Goal: Transaction & Acquisition: Purchase product/service

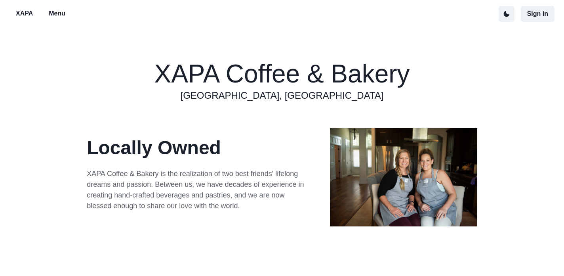
click at [61, 15] on p "Menu" at bounding box center [57, 14] width 17 height 10
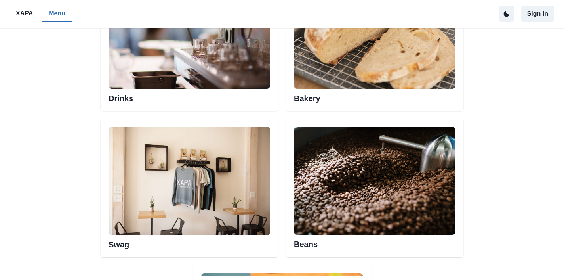
scroll to position [476, 0]
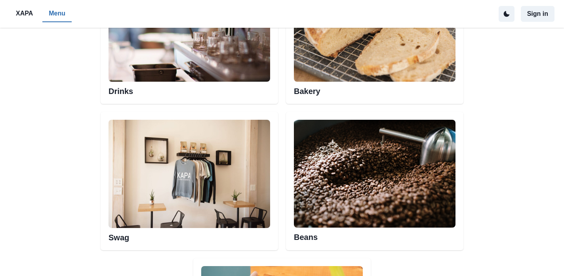
click at [114, 86] on h2 "Drinks" at bounding box center [190, 89] width 162 height 14
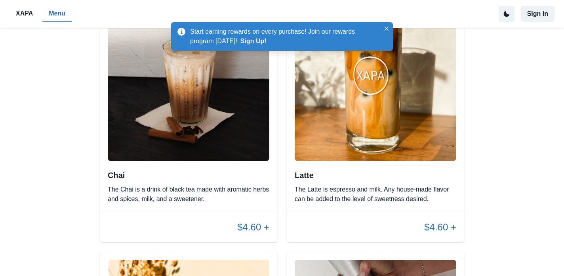
scroll to position [1170, 0]
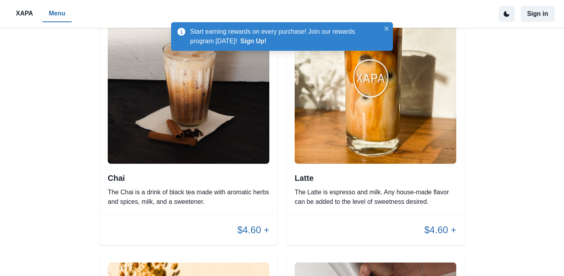
click at [352, 149] on img at bounding box center [376, 83] width 162 height 162
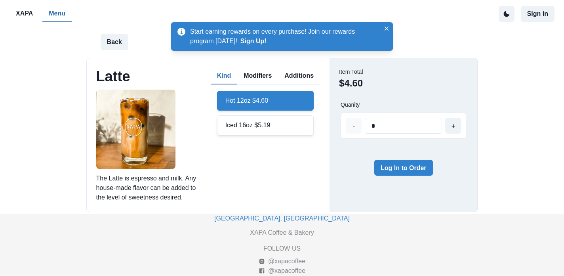
click at [246, 126] on div "Iced 16oz $5.19" at bounding box center [265, 125] width 97 height 20
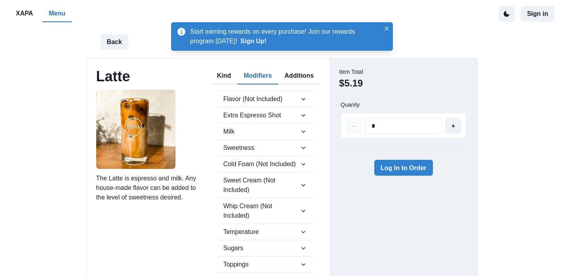
click at [256, 71] on button "Modifiers" at bounding box center [257, 76] width 41 height 17
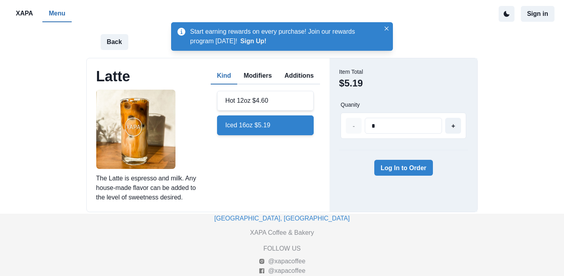
click at [225, 79] on button "Kind" at bounding box center [224, 76] width 27 height 17
click at [253, 78] on button "Modifiers" at bounding box center [257, 76] width 41 height 17
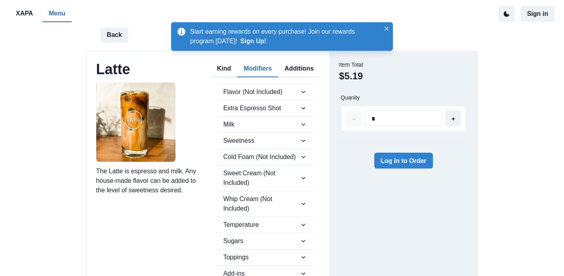
scroll to position [12, 0]
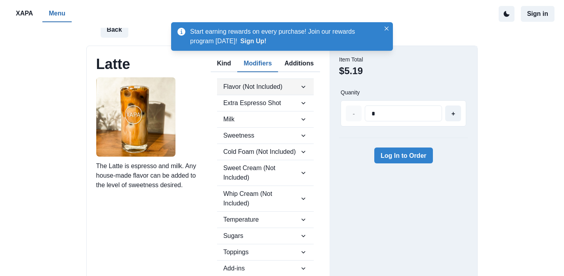
click at [300, 86] on icon "button" at bounding box center [304, 87] width 8 height 8
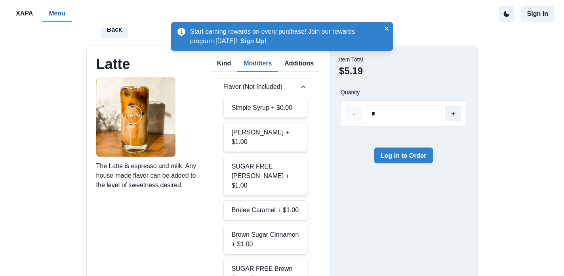
click at [267, 230] on div "Brown Sugar Cinnamon + $1.00" at bounding box center [265, 239] width 84 height 29
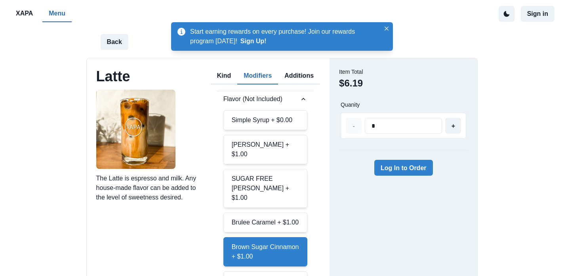
scroll to position [0, 0]
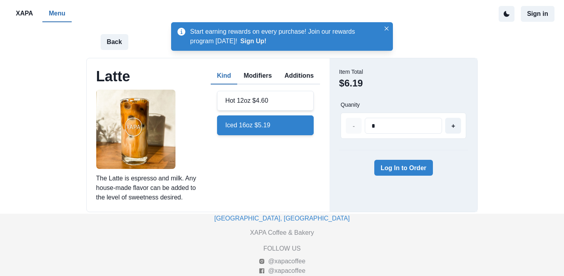
click at [216, 77] on button "Kind" at bounding box center [224, 76] width 27 height 17
click at [397, 171] on button "Log In to Order" at bounding box center [403, 168] width 59 height 16
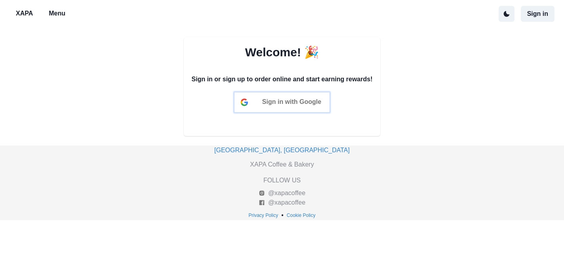
click at [316, 103] on span "Sign in with Google" at bounding box center [291, 101] width 59 height 7
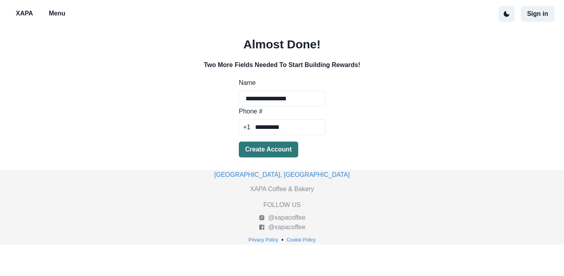
type input "**********"
click at [258, 151] on button "Create Account" at bounding box center [268, 149] width 59 height 16
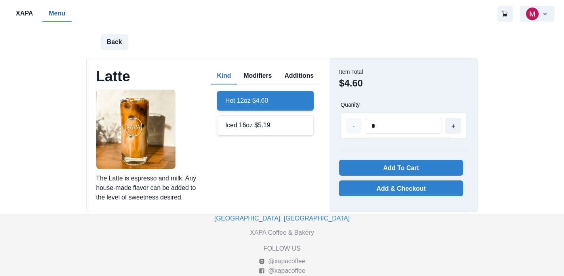
click at [261, 125] on div "Iced 16oz $5.19" at bounding box center [265, 125] width 97 height 20
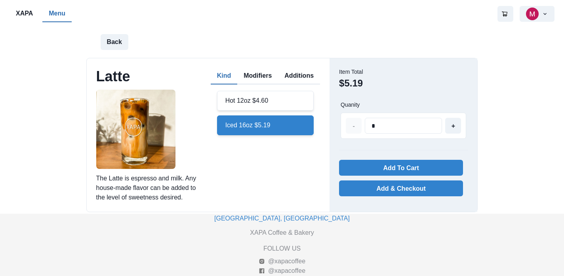
click at [266, 74] on button "Modifiers" at bounding box center [257, 76] width 41 height 17
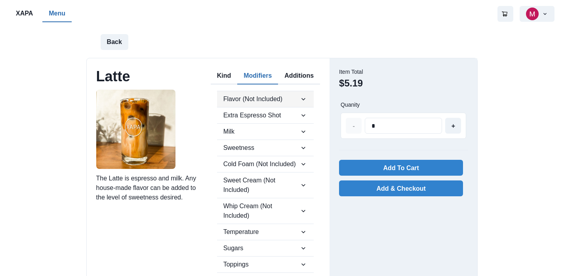
click at [298, 99] on span "Flavor (Not Included)" at bounding box center [261, 99] width 76 height 10
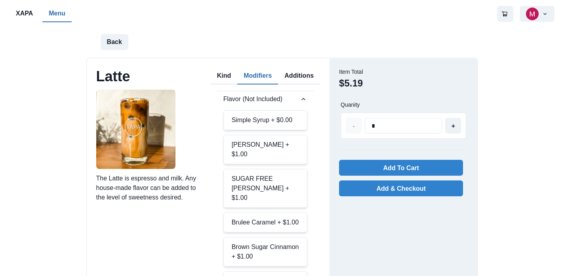
click at [276, 239] on div "Brown Sugar Cinnamon + $1.00" at bounding box center [265, 251] width 84 height 29
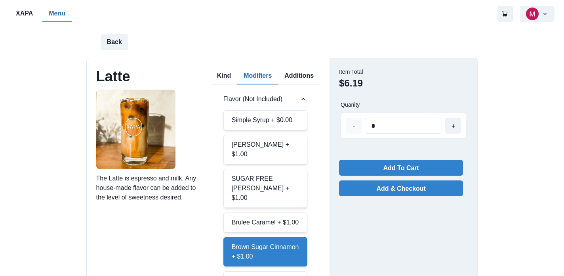
click at [303, 77] on button "Additions" at bounding box center [299, 76] width 42 height 17
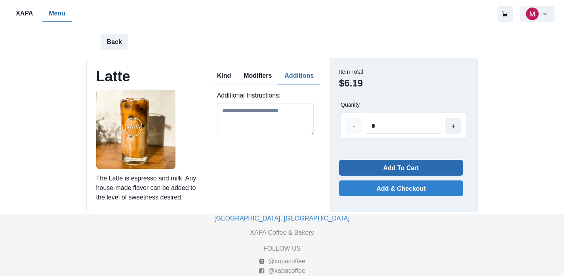
click at [392, 166] on button "Add To Cart" at bounding box center [401, 168] width 124 height 16
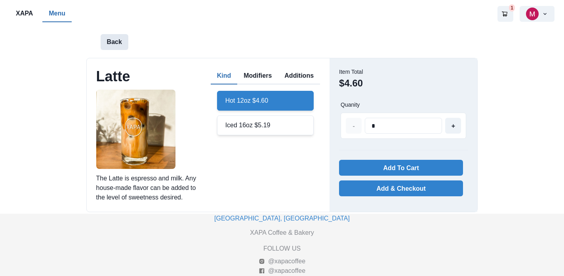
click at [112, 48] on button "Back" at bounding box center [115, 42] width 28 height 16
click at [61, 15] on p "Menu" at bounding box center [57, 14] width 17 height 10
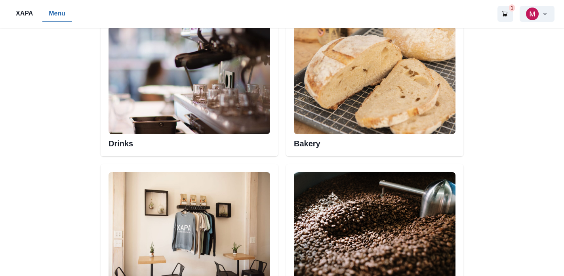
scroll to position [426, 0]
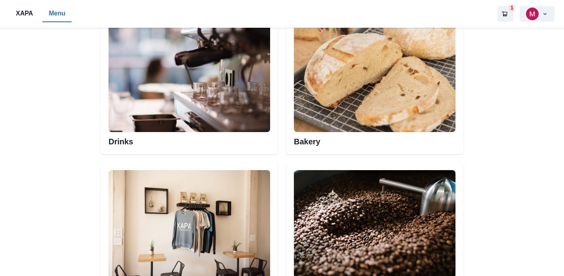
click at [157, 105] on img at bounding box center [190, 78] width 162 height 108
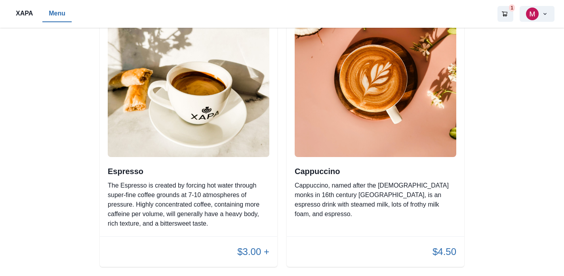
scroll to position [437, 0]
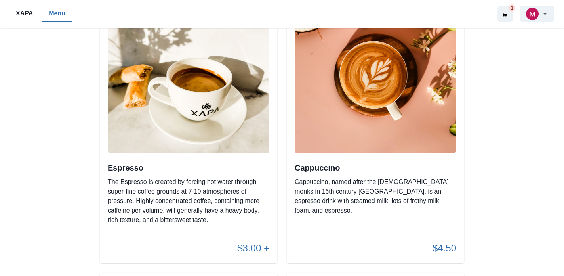
click at [316, 185] on p "Cappuccino, named after the Capuchin friars monks in 16th century Italy, is an …" at bounding box center [376, 196] width 162 height 38
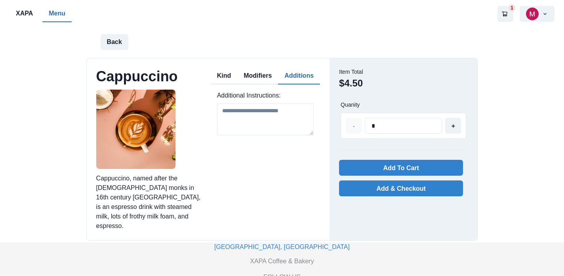
click at [297, 78] on button "Additions" at bounding box center [299, 76] width 42 height 17
click at [263, 72] on button "Modifiers" at bounding box center [257, 76] width 41 height 17
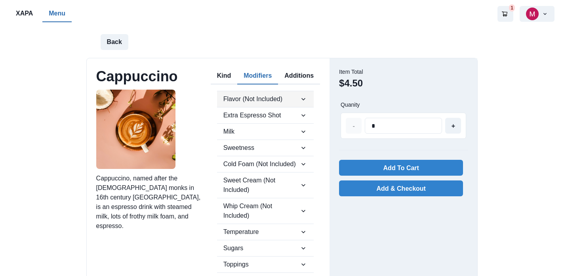
click at [290, 101] on span "Flavor (Not Included)" at bounding box center [261, 99] width 76 height 10
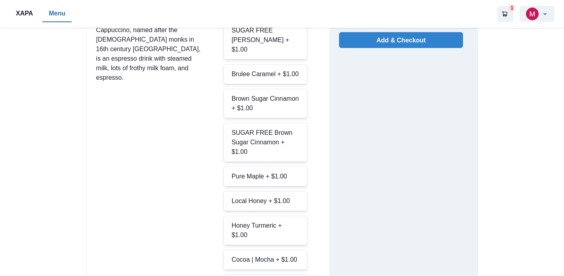
scroll to position [145, 0]
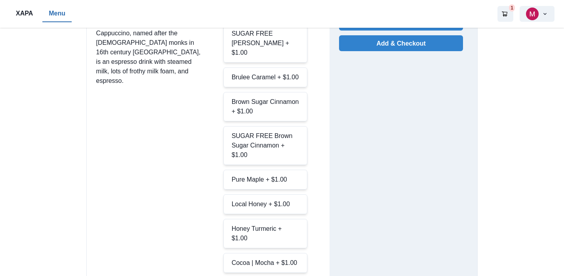
click at [265, 67] on div "Brulee Caramel + $1.00" at bounding box center [265, 77] width 84 height 20
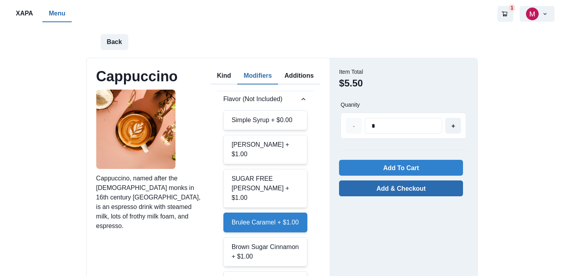
scroll to position [0, 0]
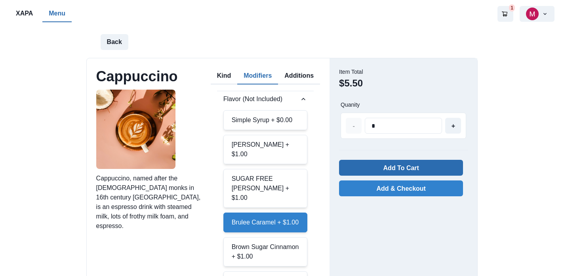
click at [390, 165] on button "Add To Cart" at bounding box center [401, 168] width 124 height 16
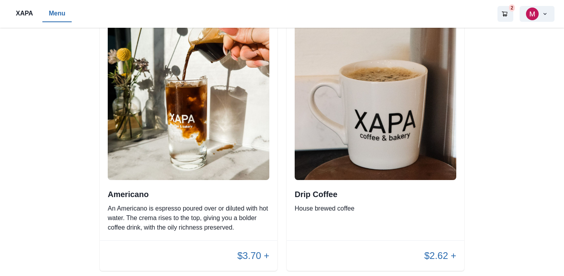
scroll to position [705, 0]
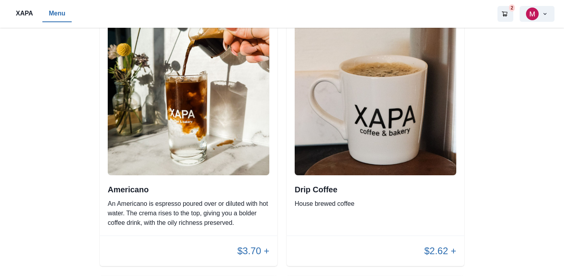
click at [224, 165] on img at bounding box center [189, 94] width 162 height 162
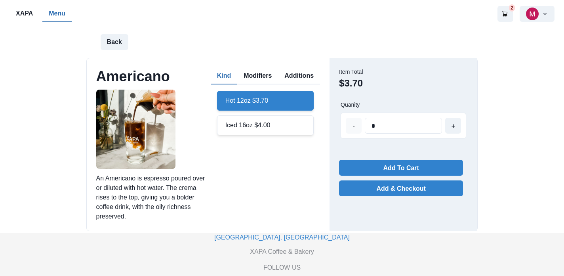
click at [260, 77] on button "Modifiers" at bounding box center [257, 76] width 41 height 17
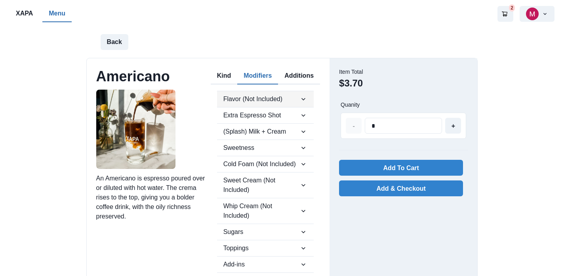
click at [269, 97] on span "Flavor (Not Included)" at bounding box center [261, 99] width 76 height 10
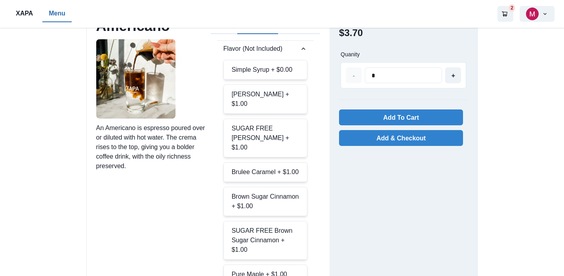
scroll to position [52, 0]
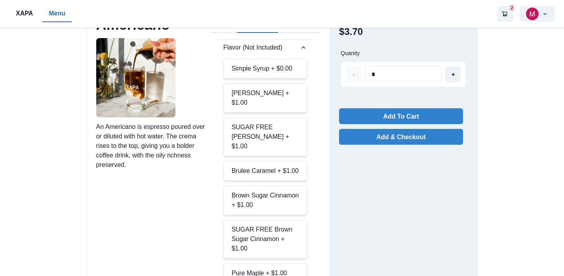
click at [249, 101] on div "Rosemary Vanilla + $1.00" at bounding box center [265, 97] width 84 height 29
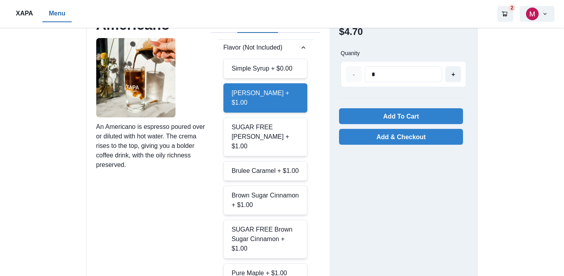
click at [300, 136] on div "SUGAR FREE Rosemary Vanilla + $1.00" at bounding box center [265, 136] width 84 height 39
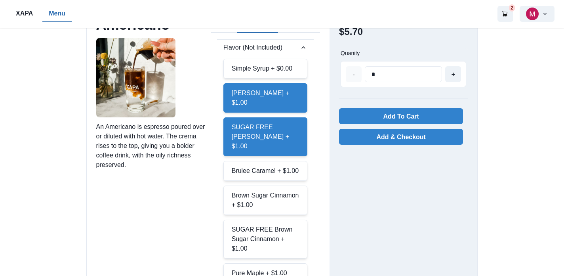
click at [260, 99] on div "Rosemary Vanilla + $1.00" at bounding box center [265, 97] width 84 height 29
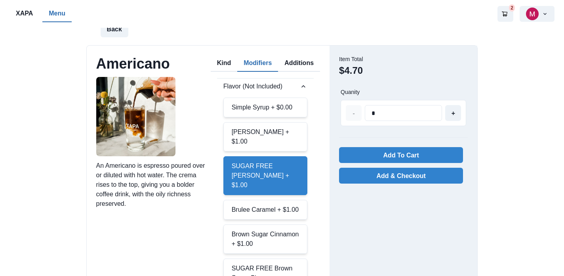
scroll to position [8, 0]
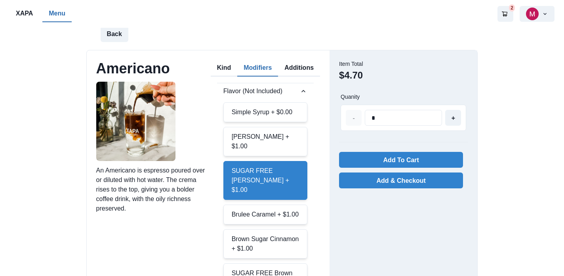
click at [267, 65] on button "Modifiers" at bounding box center [257, 68] width 41 height 17
click at [304, 89] on icon "button" at bounding box center [304, 91] width 8 height 8
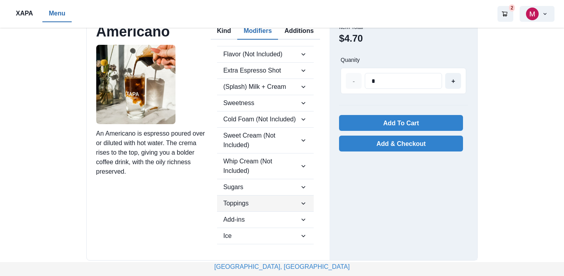
scroll to position [42, 0]
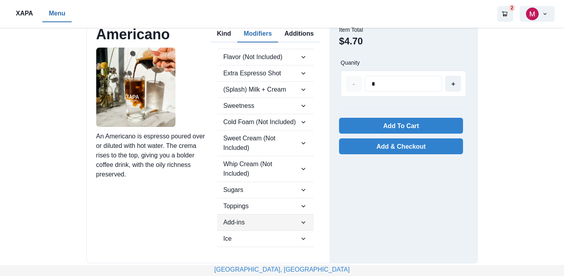
click at [294, 221] on span "Add-ins" at bounding box center [261, 223] width 76 height 10
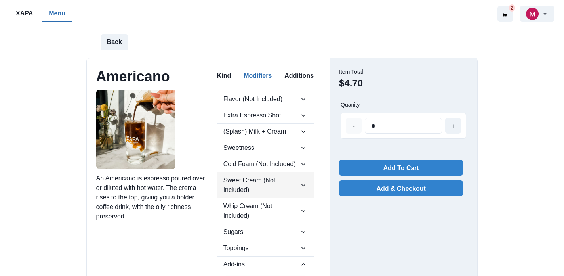
scroll to position [0, 0]
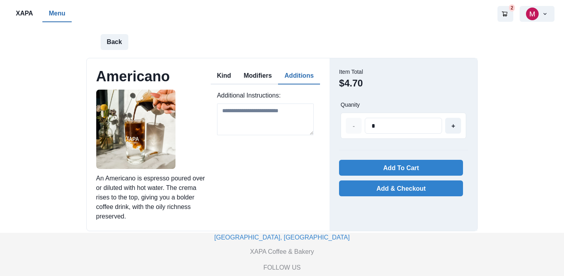
click at [298, 78] on button "Additions" at bounding box center [299, 76] width 42 height 17
click at [276, 111] on textarea at bounding box center [265, 119] width 97 height 32
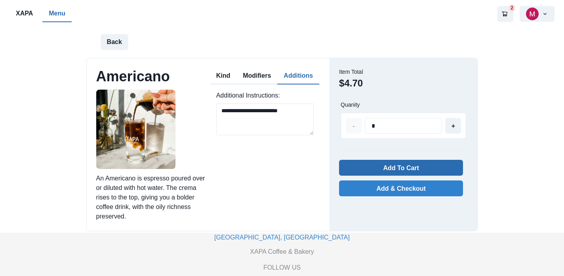
type textarea "**********"
click at [391, 168] on button "Add To Cart" at bounding box center [401, 168] width 124 height 16
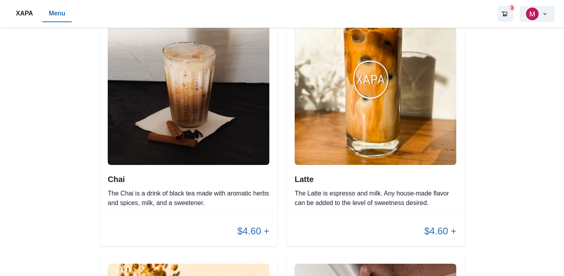
scroll to position [1257, 0]
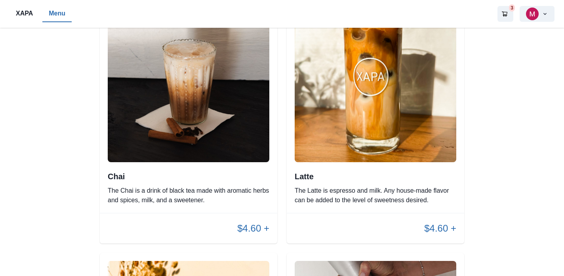
click at [342, 135] on img at bounding box center [376, 81] width 162 height 162
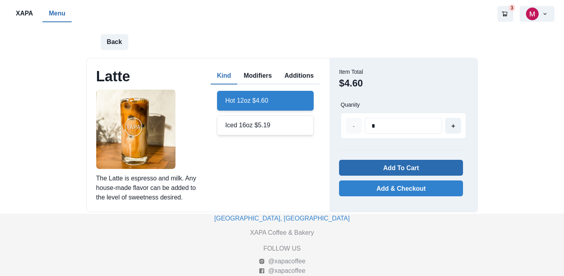
click at [390, 169] on button "Add To Cart" at bounding box center [401, 168] width 124 height 16
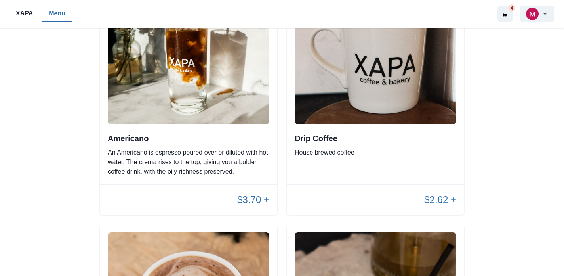
scroll to position [756, 0]
click at [345, 117] on img at bounding box center [376, 43] width 162 height 162
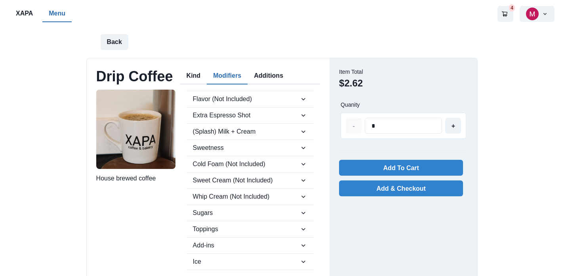
click at [235, 77] on button "Modifiers" at bounding box center [227, 76] width 41 height 17
click at [307, 130] on button "(Splash) Milk + Cream" at bounding box center [250, 132] width 127 height 16
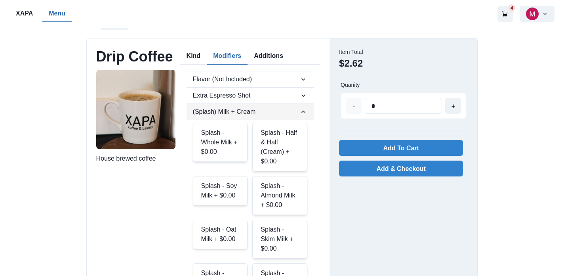
scroll to position [23, 0]
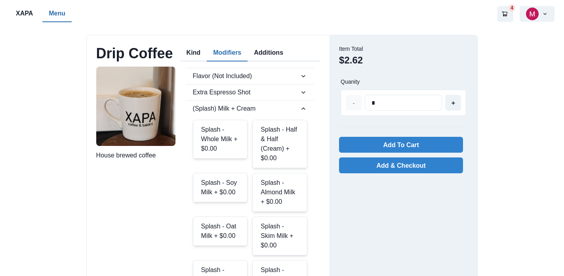
click at [285, 144] on div "Splash - Half & Half (Cream) + $0.00" at bounding box center [279, 144] width 55 height 48
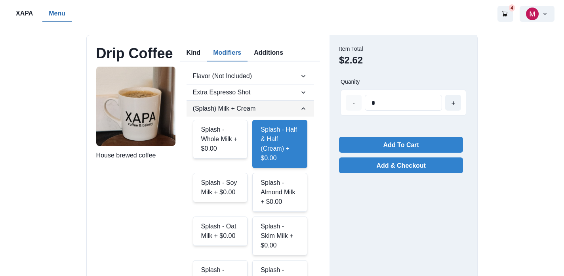
click at [304, 109] on icon "button" at bounding box center [304, 108] width 4 height 2
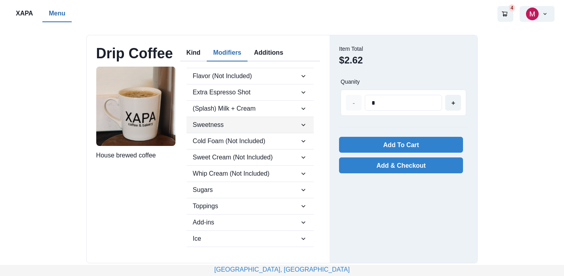
click at [306, 127] on icon "button" at bounding box center [304, 125] width 8 height 8
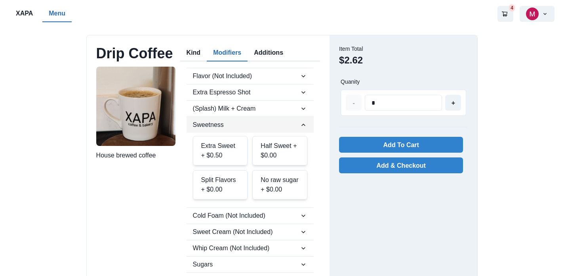
click at [306, 122] on icon "button" at bounding box center [304, 125] width 8 height 8
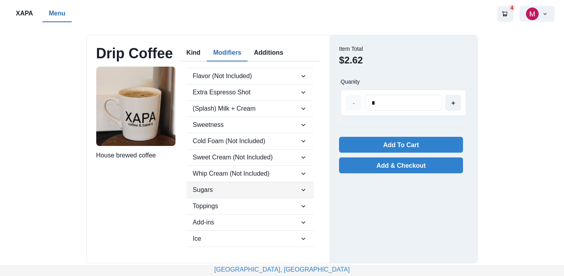
click at [304, 187] on icon "button" at bounding box center [304, 190] width 8 height 8
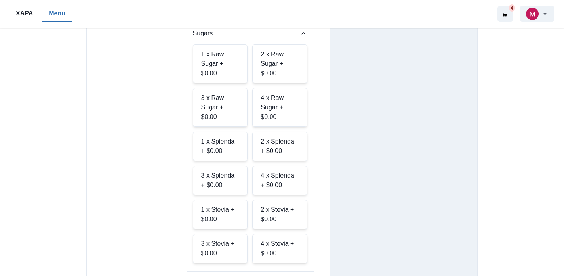
scroll to position [173, 0]
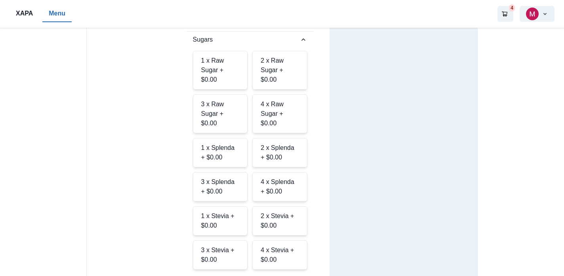
click at [277, 185] on div "4 x Splenda + $0.00" at bounding box center [279, 186] width 55 height 29
click at [288, 188] on div "4 x Splenda + $0.00" at bounding box center [279, 186] width 55 height 29
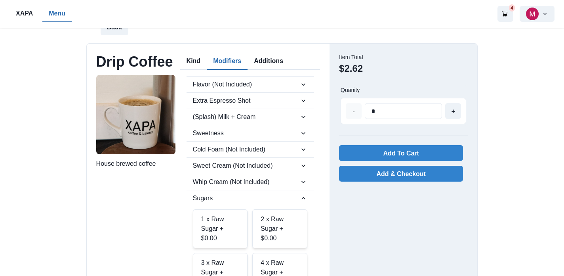
scroll to position [0, 0]
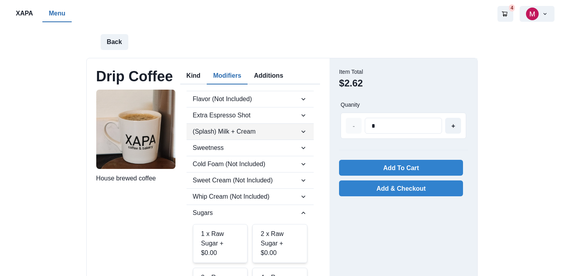
click at [303, 130] on icon "button" at bounding box center [304, 132] width 8 height 8
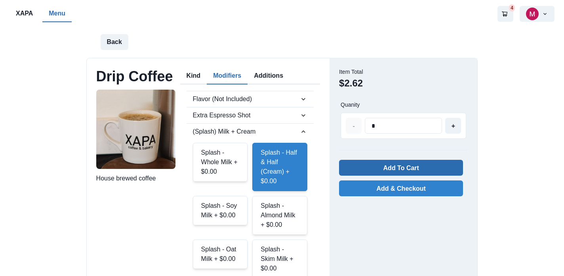
click at [394, 166] on button "Add To Cart" at bounding box center [401, 168] width 124 height 16
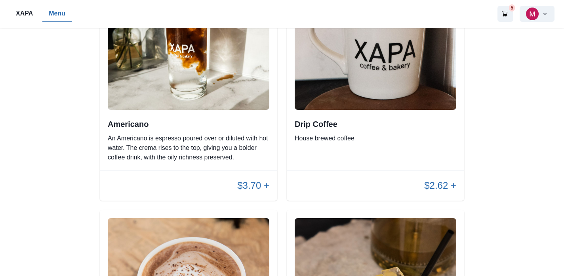
scroll to position [766, 0]
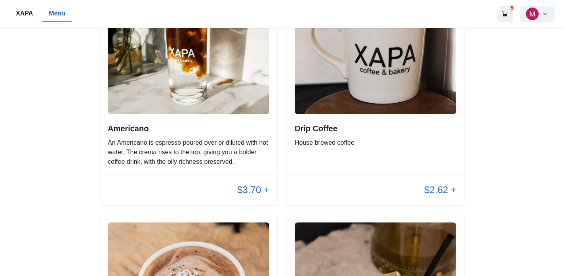
click at [222, 103] on img at bounding box center [189, 33] width 162 height 162
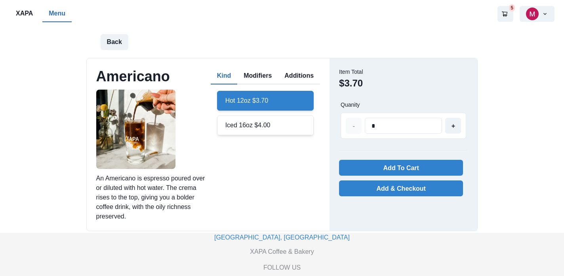
click at [267, 100] on div "Hot 12oz $3.70" at bounding box center [265, 101] width 97 height 20
click at [261, 76] on button "Modifiers" at bounding box center [257, 76] width 41 height 17
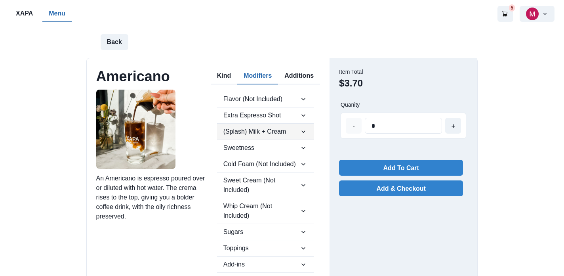
click at [304, 131] on icon "button" at bounding box center [304, 132] width 8 height 8
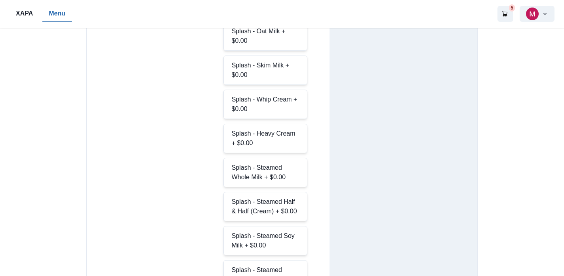
scroll to position [258, 0]
click at [262, 204] on div "Splash - Steamed Half & Half (Cream) + $0.00" at bounding box center [265, 205] width 84 height 29
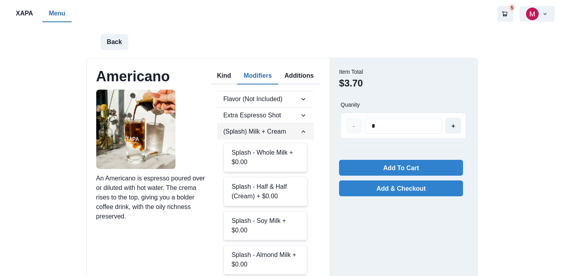
scroll to position [0, 0]
click at [302, 134] on icon "button" at bounding box center [304, 132] width 8 height 8
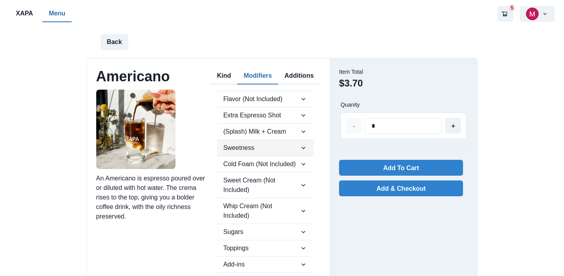
click at [304, 147] on icon "button" at bounding box center [304, 148] width 4 height 2
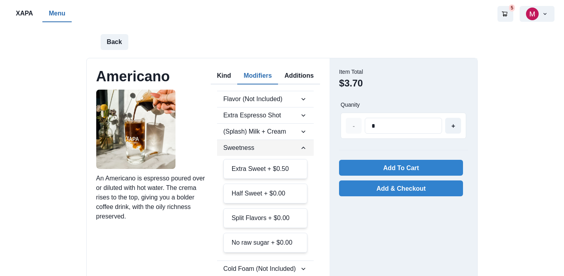
click at [300, 145] on icon "button" at bounding box center [304, 148] width 8 height 8
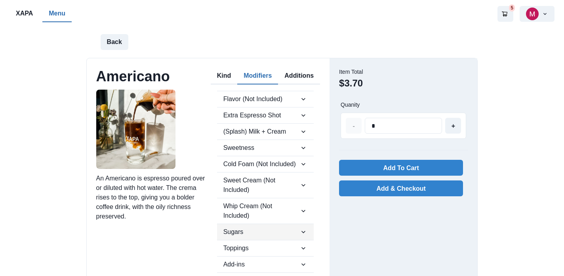
click at [303, 232] on icon "button" at bounding box center [304, 232] width 4 height 2
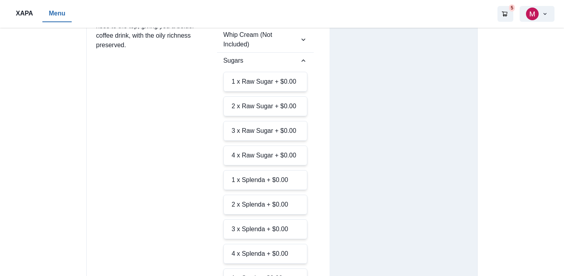
scroll to position [179, 0]
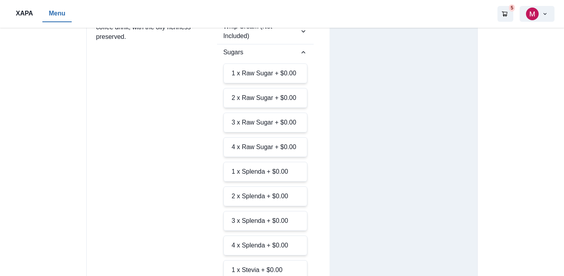
click at [242, 171] on div "1 x Splenda + $0.00" at bounding box center [265, 172] width 84 height 20
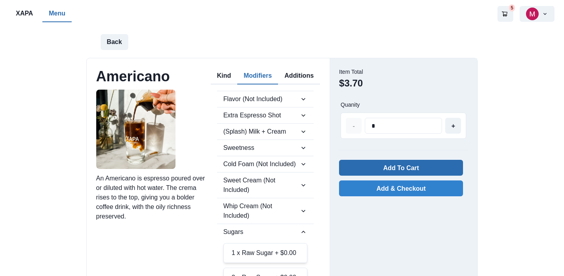
scroll to position [0, 0]
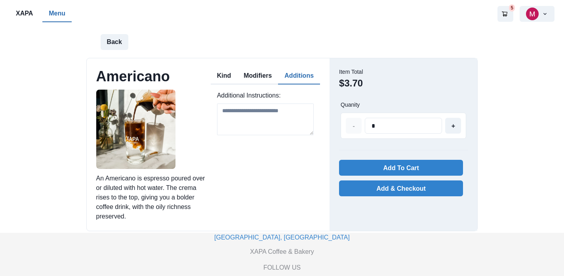
click at [297, 76] on button "Additions" at bounding box center [299, 76] width 42 height 17
click at [267, 118] on textarea at bounding box center [265, 119] width 97 height 32
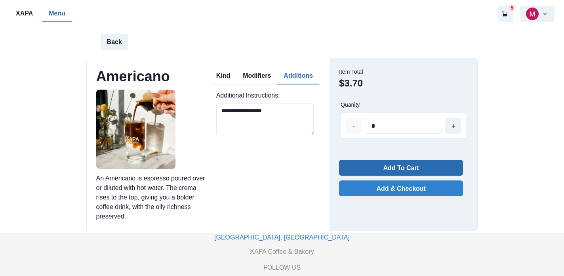
type textarea "**********"
click at [393, 168] on button "Add To Cart" at bounding box center [401, 168] width 124 height 16
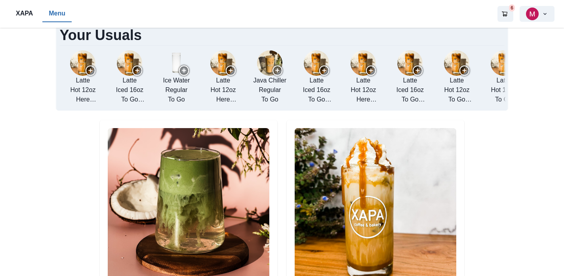
scroll to position [766, 0]
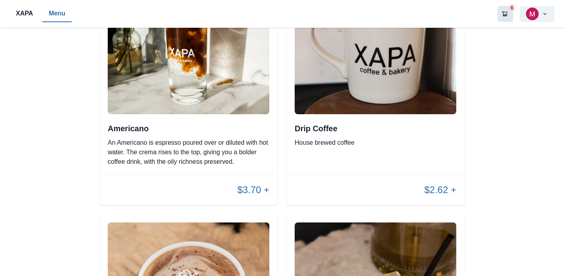
click at [508, 17] on button "6" at bounding box center [506, 14] width 16 height 16
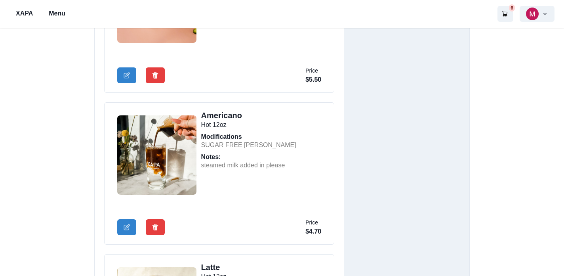
scroll to position [301, 0]
click at [130, 225] on icon "Edit Cart Item" at bounding box center [127, 226] width 6 height 6
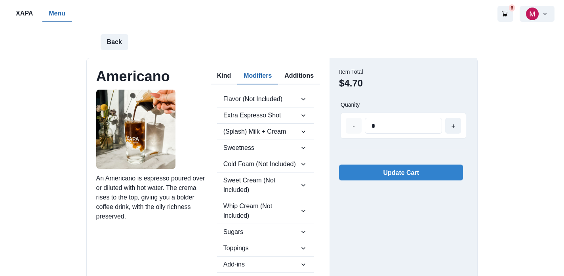
click at [254, 76] on button "Modifiers" at bounding box center [257, 76] width 41 height 17
click at [109, 47] on button "Back" at bounding box center [115, 42] width 28 height 16
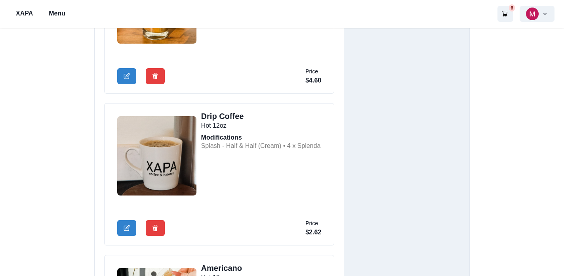
scroll to position [614, 0]
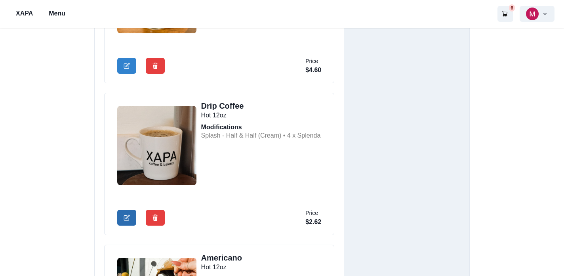
click at [127, 218] on icon "Edit Cart Item" at bounding box center [127, 217] width 6 height 6
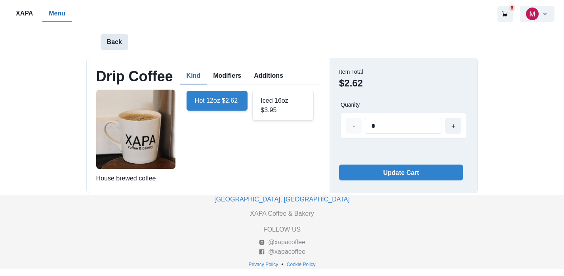
click at [103, 39] on button "Back" at bounding box center [115, 42] width 28 height 16
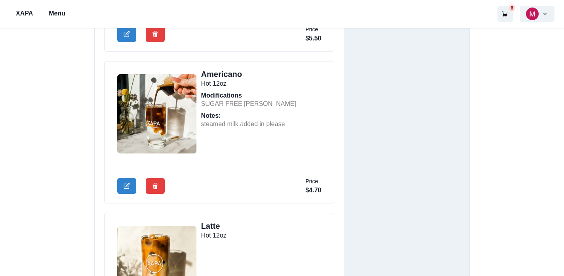
scroll to position [322, 0]
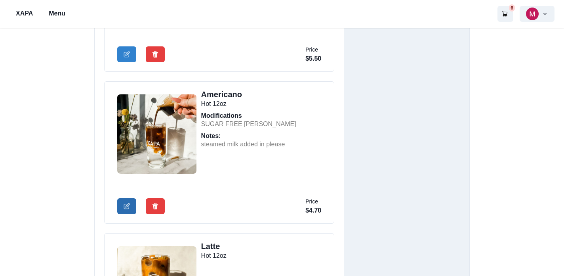
click at [131, 204] on button "Edit Cart Item" at bounding box center [126, 206] width 19 height 16
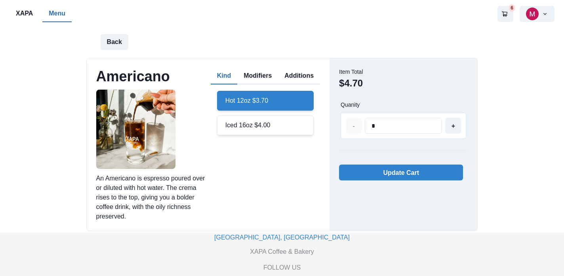
click at [266, 76] on button "Modifiers" at bounding box center [257, 76] width 41 height 17
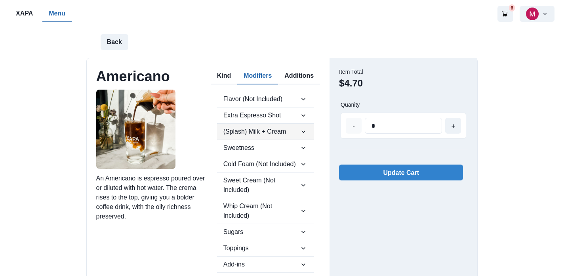
click at [302, 134] on icon "button" at bounding box center [304, 132] width 8 height 8
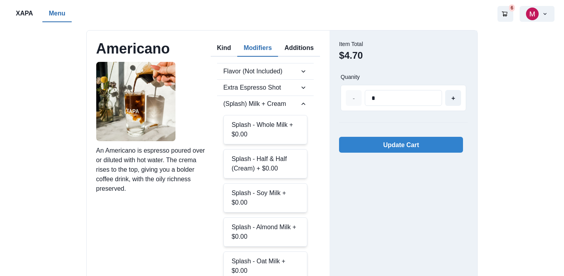
scroll to position [10, 0]
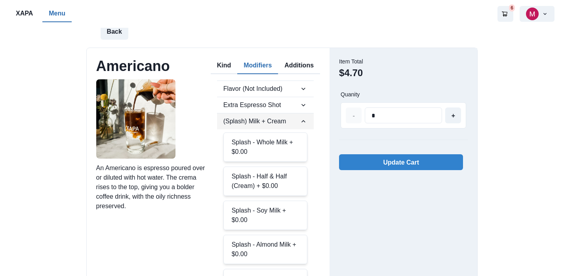
click at [302, 123] on icon "button" at bounding box center [304, 121] width 8 height 8
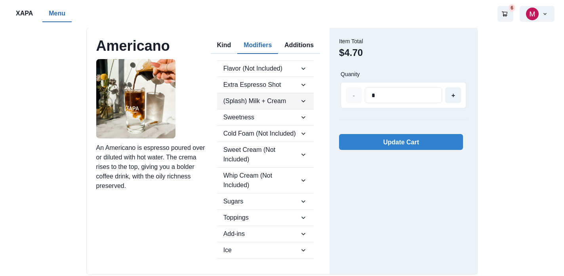
scroll to position [29, 0]
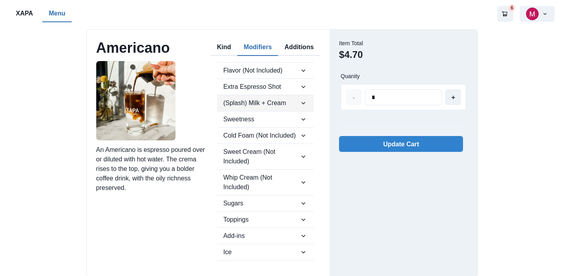
click at [302, 103] on icon "button" at bounding box center [304, 103] width 4 height 2
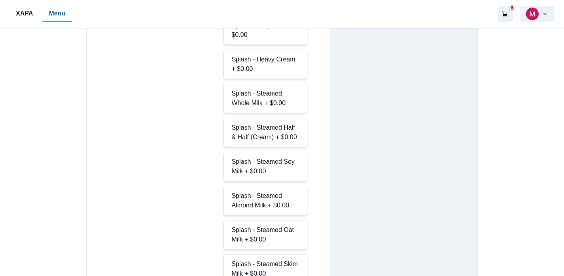
scroll to position [332, 0]
click at [253, 99] on div "Splash - Steamed Whole Milk + $0.00" at bounding box center [265, 97] width 84 height 29
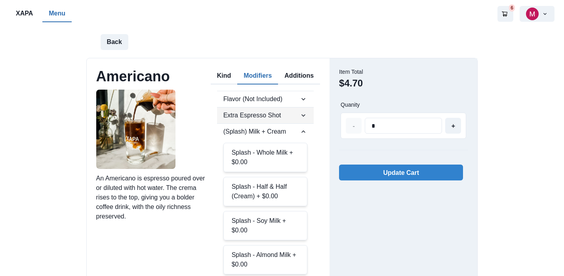
scroll to position [0, 0]
click at [300, 78] on button "Additions" at bounding box center [299, 76] width 42 height 17
click at [257, 76] on button "Modifiers" at bounding box center [257, 76] width 41 height 17
click at [295, 77] on button "Additions" at bounding box center [299, 76] width 42 height 17
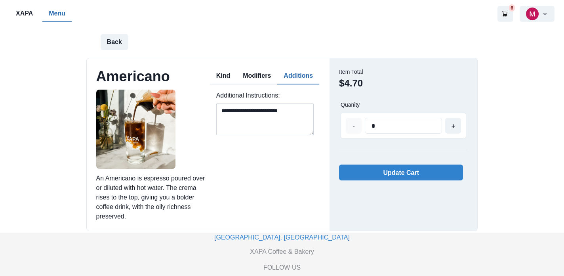
click at [220, 112] on textarea "**********" at bounding box center [264, 119] width 97 height 32
click at [241, 122] on textarea "**********" at bounding box center [264, 119] width 97 height 32
drag, startPoint x: 294, startPoint y: 111, endPoint x: 271, endPoint y: 111, distance: 23.0
click at [271, 111] on textarea "**********" at bounding box center [264, 119] width 97 height 32
click at [304, 120] on textarea "**********" at bounding box center [264, 119] width 97 height 32
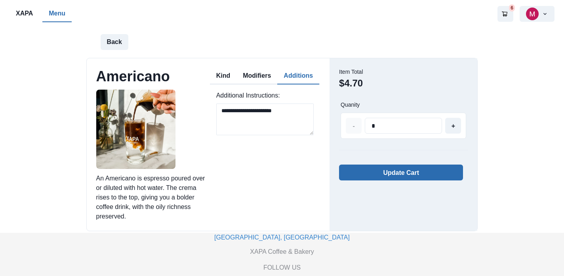
type textarea "**********"
click at [382, 174] on button "Update Cart" at bounding box center [401, 172] width 124 height 16
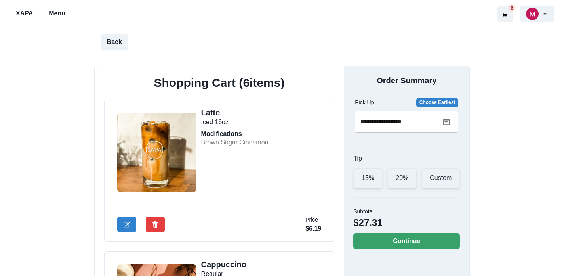
click at [60, 15] on p "Menu" at bounding box center [57, 14] width 17 height 10
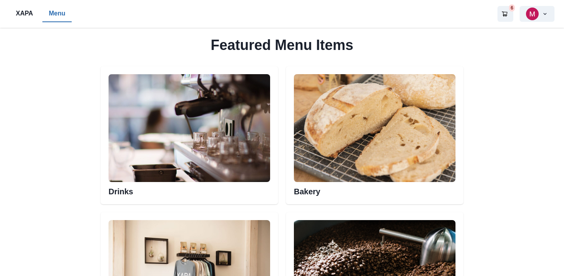
scroll to position [375, 0]
click at [132, 178] on img at bounding box center [190, 128] width 162 height 108
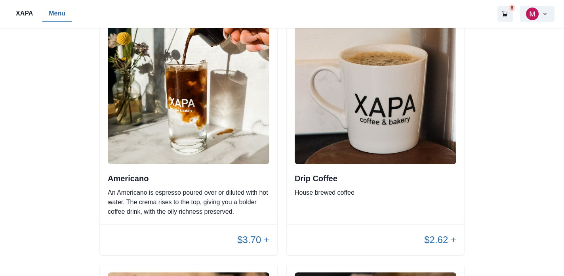
scroll to position [719, 0]
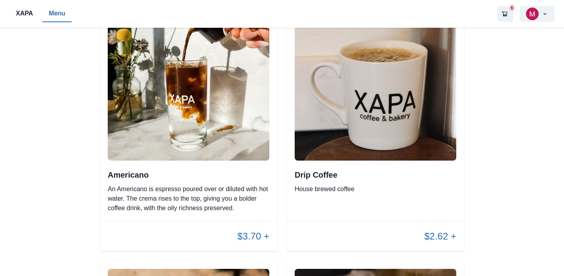
click at [140, 189] on p "An Americano is espresso poured over or diluted with hot water. The crema rises…" at bounding box center [189, 198] width 162 height 29
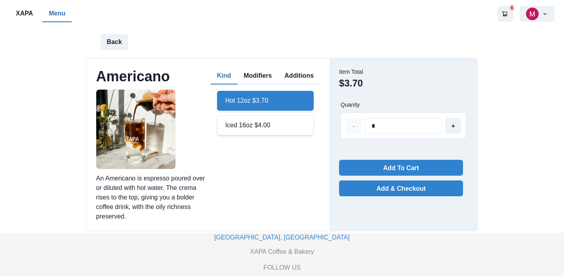
click at [245, 123] on div "Iced 16oz $4.00" at bounding box center [265, 125] width 97 height 20
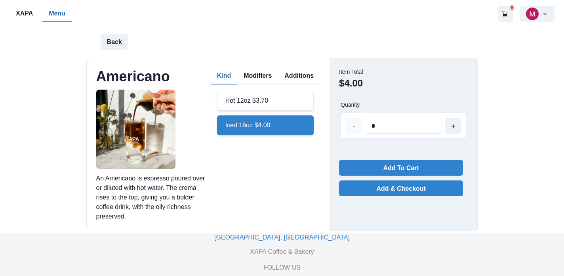
click at [264, 74] on button "Modifiers" at bounding box center [257, 76] width 41 height 17
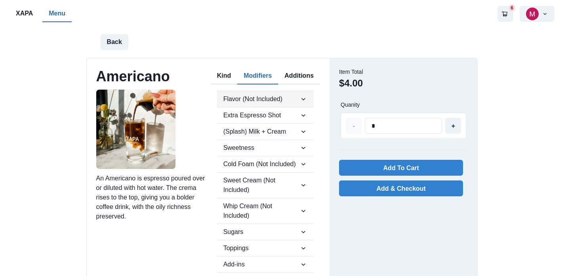
click at [302, 98] on icon "button" at bounding box center [304, 99] width 8 height 8
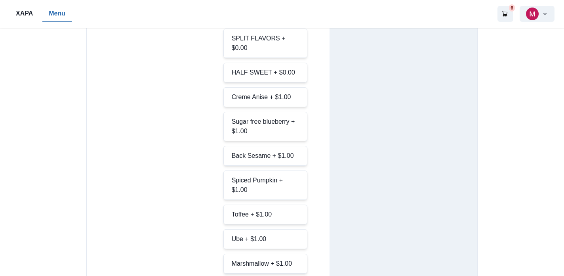
scroll to position [614, 0]
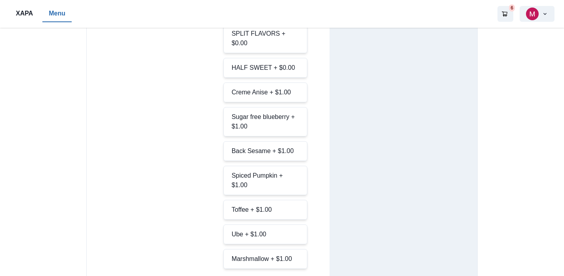
click at [264, 141] on div "Back Sesame + $1.00" at bounding box center [265, 151] width 84 height 20
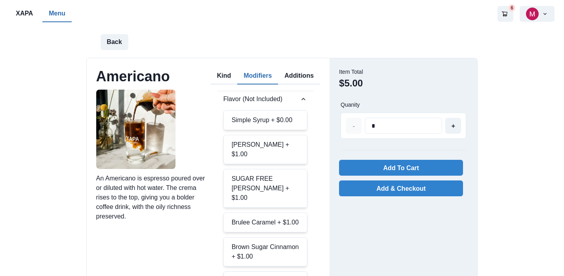
scroll to position [0, 0]
click at [301, 101] on icon "button" at bounding box center [304, 99] width 8 height 8
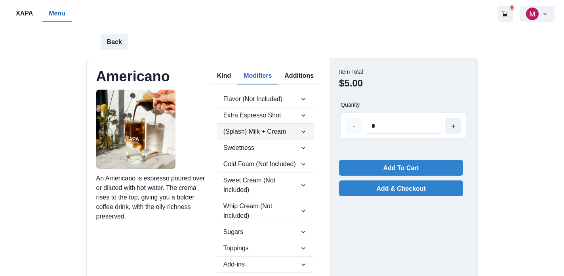
click at [306, 132] on icon "button" at bounding box center [304, 132] width 8 height 8
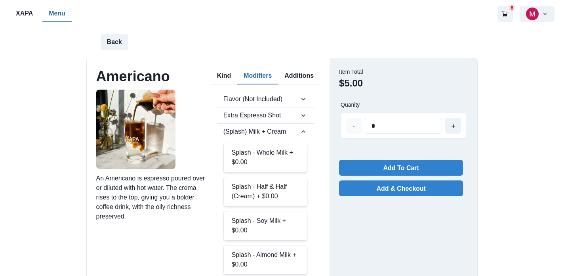
click at [286, 190] on div "Splash - Half & Half (Cream) + $0.00" at bounding box center [265, 191] width 84 height 29
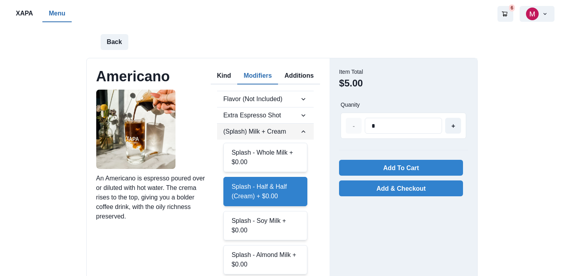
click at [305, 132] on icon "button" at bounding box center [304, 132] width 8 height 8
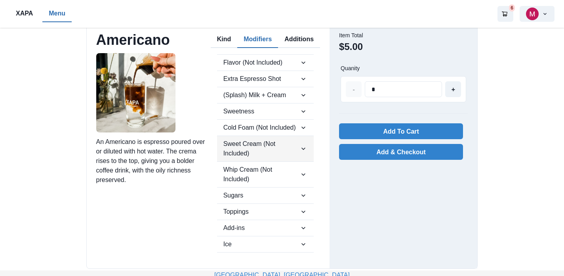
scroll to position [37, 0]
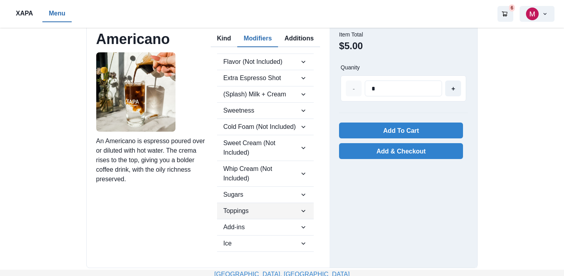
click at [306, 209] on icon "button" at bounding box center [304, 211] width 8 height 8
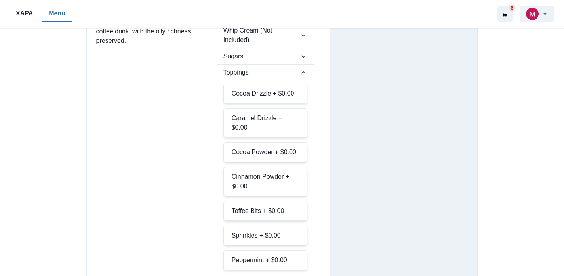
scroll to position [176, 0]
click at [261, 123] on div "Caramel Drizzle + $0.00" at bounding box center [265, 122] width 84 height 29
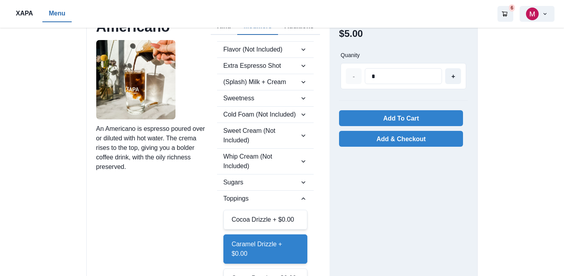
scroll to position [46, 0]
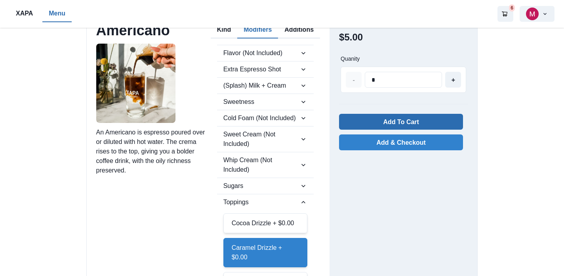
click at [391, 122] on button "Add To Cart" at bounding box center [401, 122] width 124 height 16
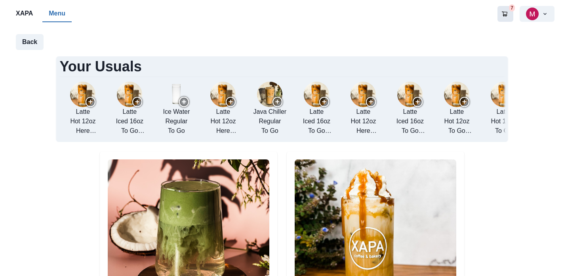
click at [508, 15] on icon "Go to your shopping cart" at bounding box center [505, 14] width 6 height 6
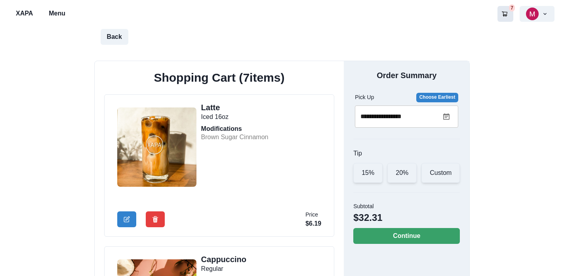
scroll to position [44, 0]
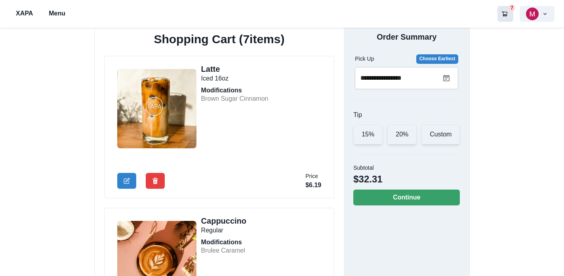
click at [449, 79] on icon at bounding box center [446, 78] width 6 height 6
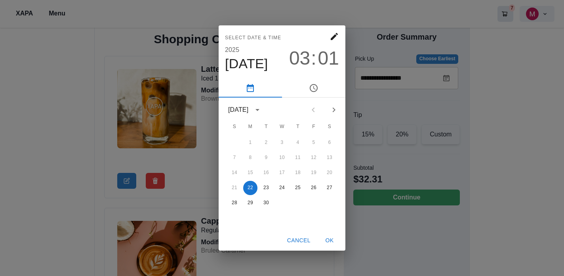
click at [449, 79] on div "Select date & time 2025 Sep 22 03 : 01 September 2025 S M T W T F S 1 2 3 4 5 6…" at bounding box center [282, 138] width 564 height 276
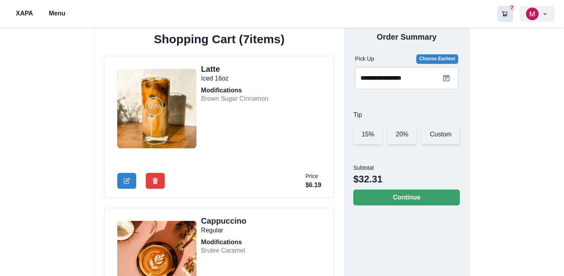
click at [365, 136] on div "15%" at bounding box center [367, 134] width 29 height 20
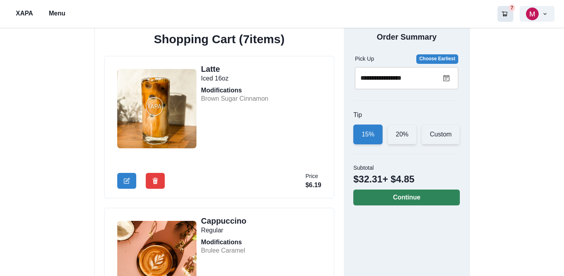
click at [408, 197] on button "Continue" at bounding box center [406, 197] width 107 height 16
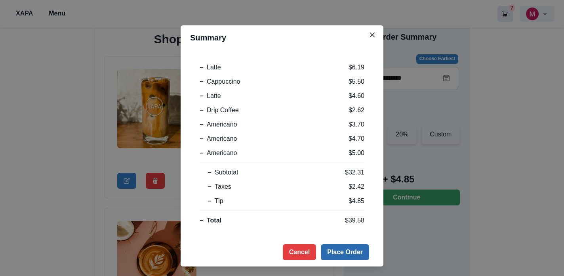
click at [340, 251] on button "Place Order" at bounding box center [345, 252] width 48 height 16
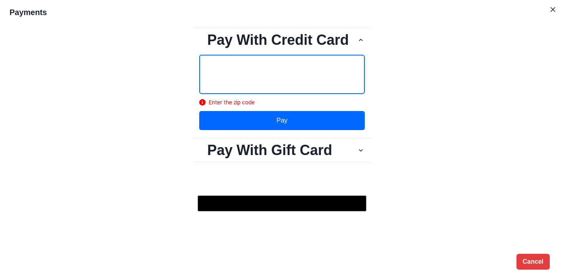
click at [282, 120] on button "Pay" at bounding box center [282, 120] width 166 height 19
